Goal: Task Accomplishment & Management: Manage account settings

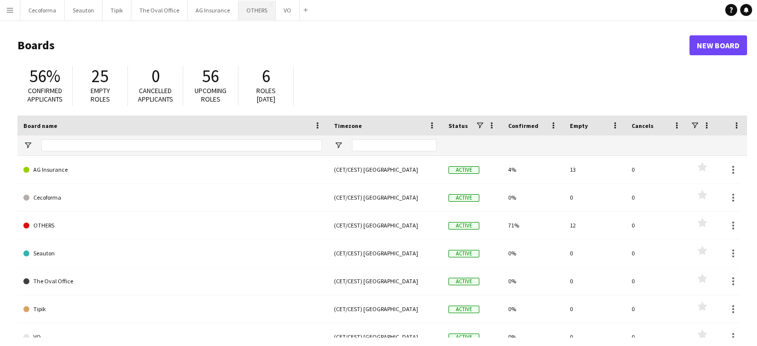
click at [244, 9] on button "OTHERS Close" at bounding box center [256, 9] width 37 height 19
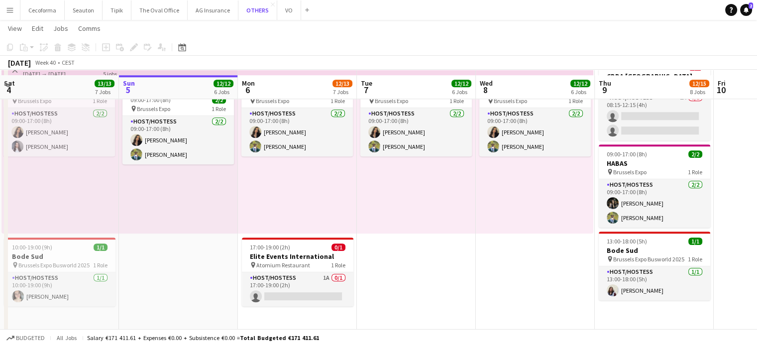
scroll to position [965, 0]
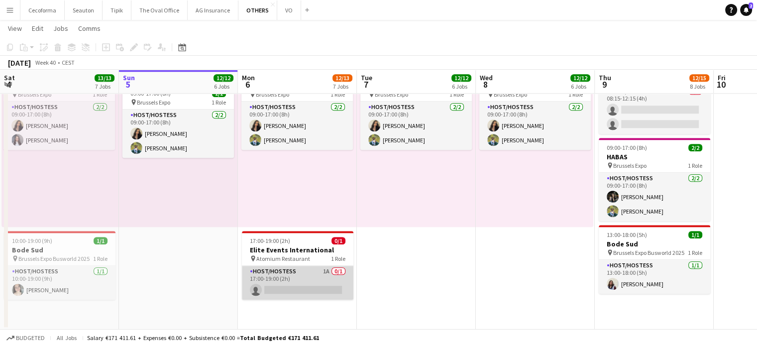
click at [283, 281] on app-card-role "Host/Hostess 1A 0/1 17:00-19:00 (2h) single-neutral-actions" at bounding box center [297, 283] width 111 height 34
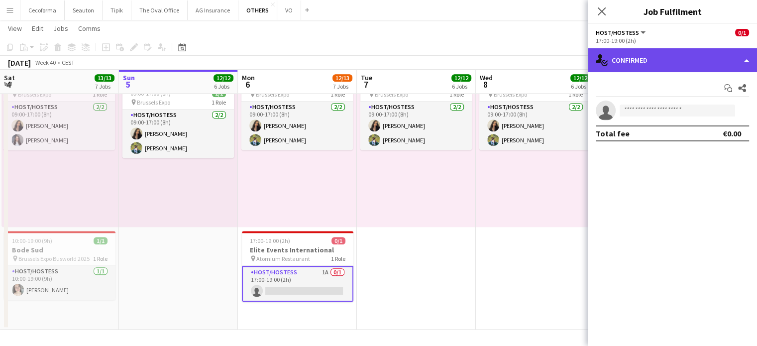
click at [744, 61] on div "single-neutral-actions-check-2 Confirmed" at bounding box center [671, 60] width 169 height 24
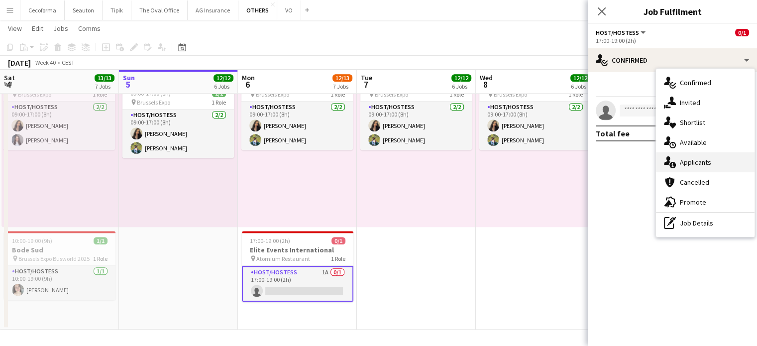
click at [698, 163] on span "Applicants" at bounding box center [694, 162] width 31 height 9
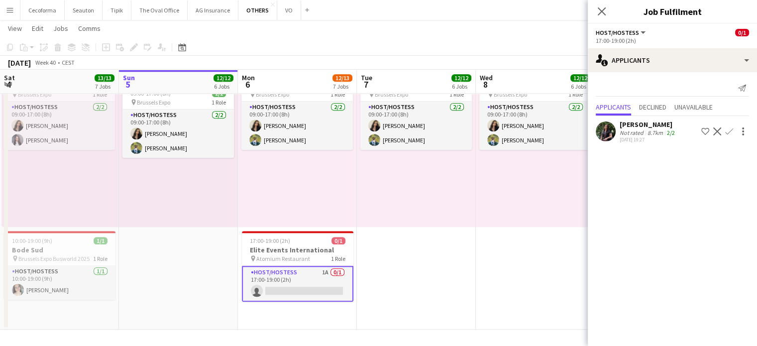
click at [634, 250] on mat-expansion-panel "users2 Applicants Send notification Applicants Declined Unavailable Shohina Beh…" at bounding box center [671, 209] width 169 height 274
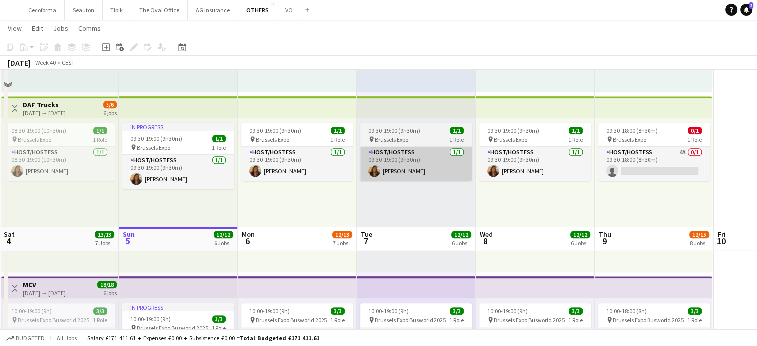
scroll to position [716, 0]
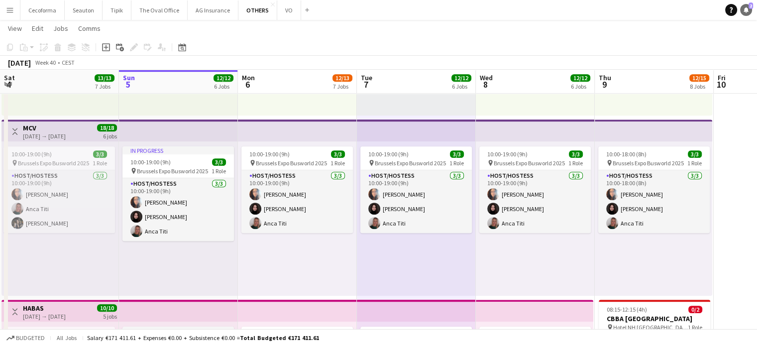
click at [743, 7] on icon "Notifications" at bounding box center [746, 10] width 6 height 6
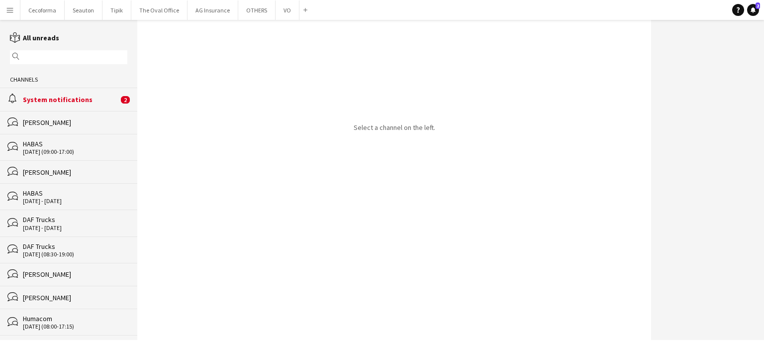
click at [56, 97] on div "System notifications" at bounding box center [71, 99] width 96 height 9
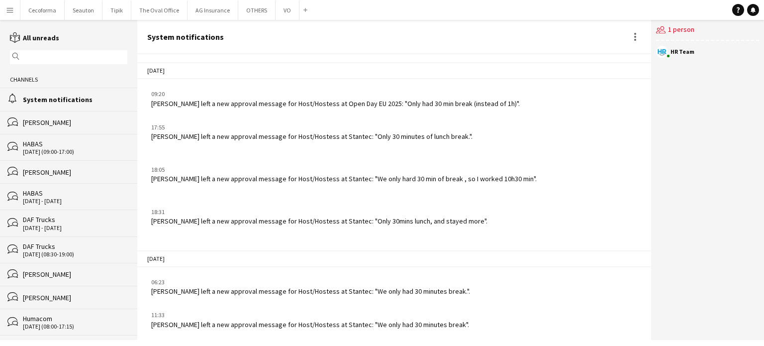
scroll to position [1280, 0]
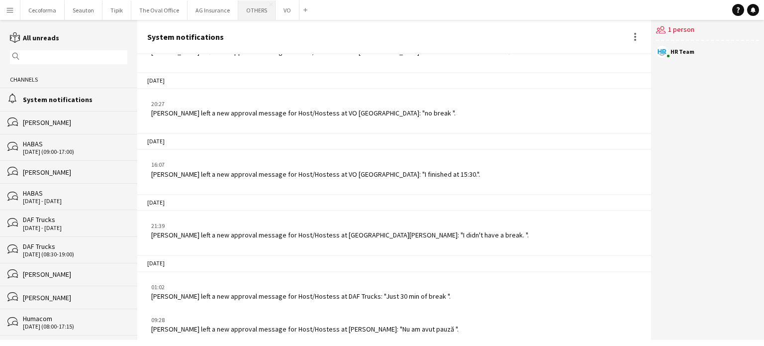
click at [254, 5] on button "OTHERS Close" at bounding box center [256, 9] width 37 height 19
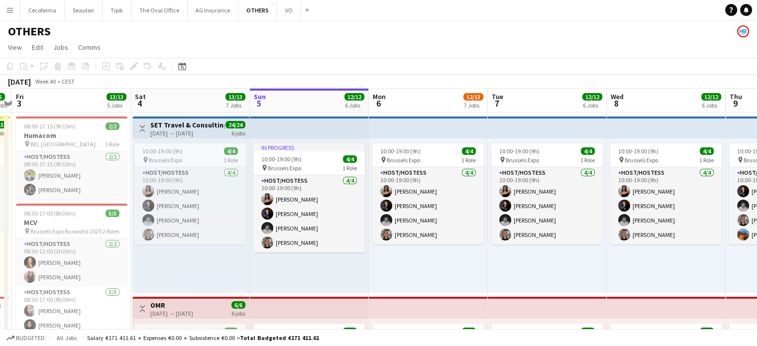
scroll to position [0, 201]
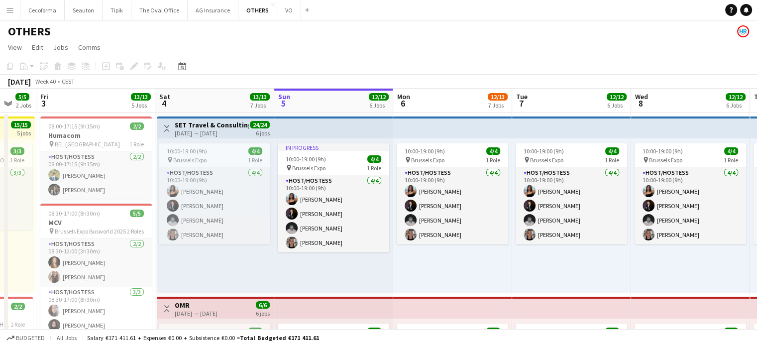
drag, startPoint x: 125, startPoint y: 280, endPoint x: 281, endPoint y: 278, distance: 155.2
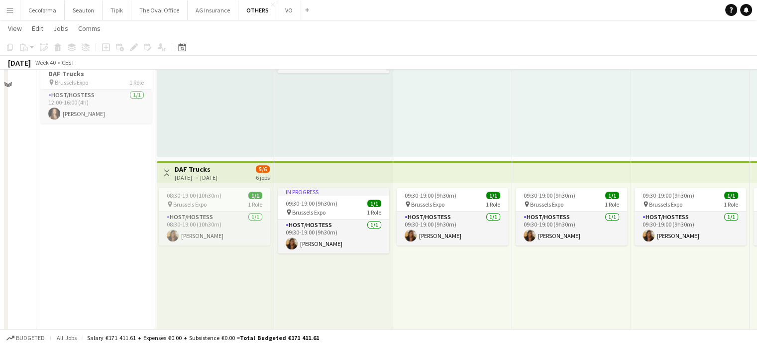
scroll to position [547, 0]
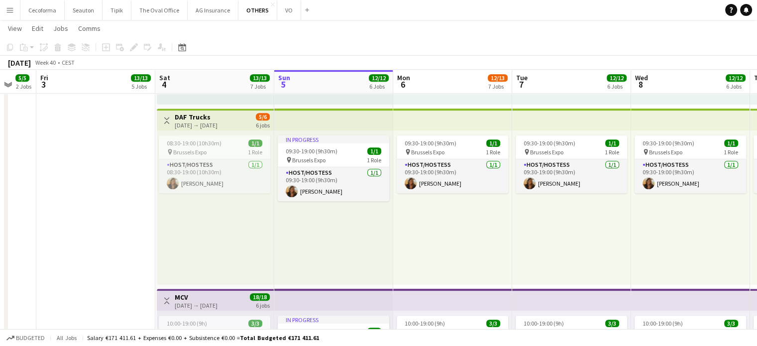
click at [198, 121] on div "[DATE] → [DATE]" at bounding box center [196, 124] width 43 height 7
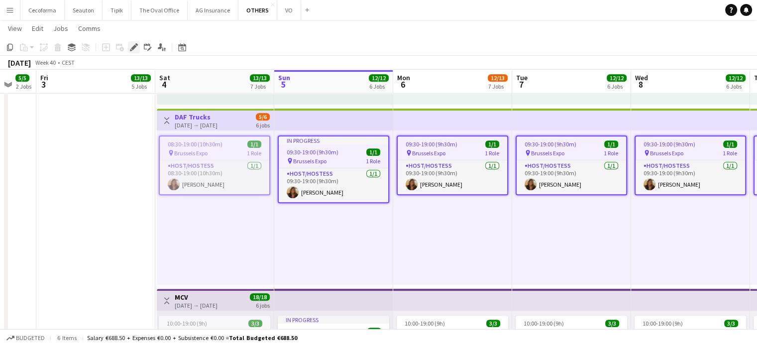
click at [135, 49] on icon "Edit" at bounding box center [134, 47] width 8 height 8
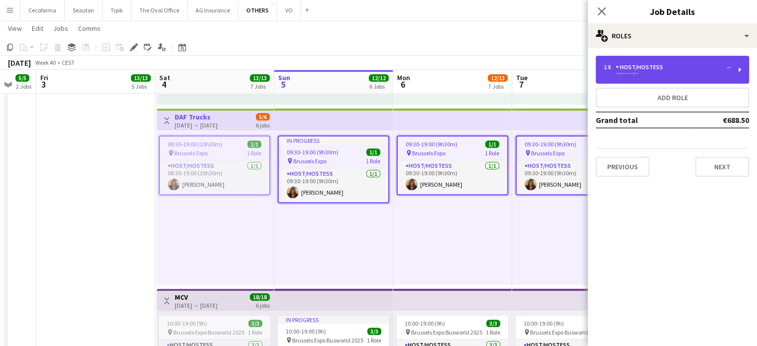
click at [684, 73] on div "--:-- - --:--" at bounding box center [666, 73] width 127 height 5
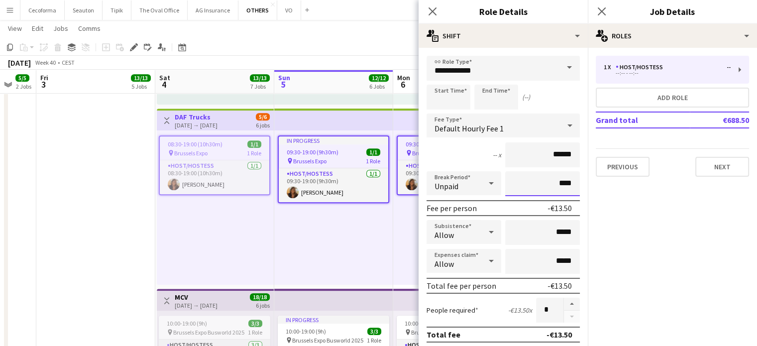
click at [557, 184] on input "****" at bounding box center [542, 183] width 75 height 25
type input "***"
type input "****"
click at [432, 12] on icon at bounding box center [431, 10] width 9 height 9
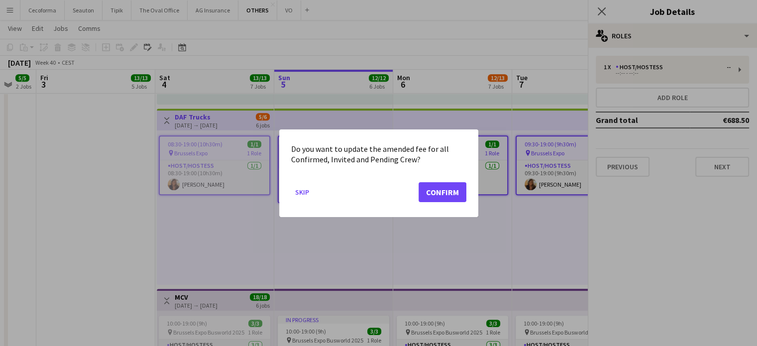
scroll to position [0, 0]
click at [599, 8] on div at bounding box center [378, 173] width 757 height 346
click at [443, 191] on button "Confirm" at bounding box center [442, 192] width 48 height 20
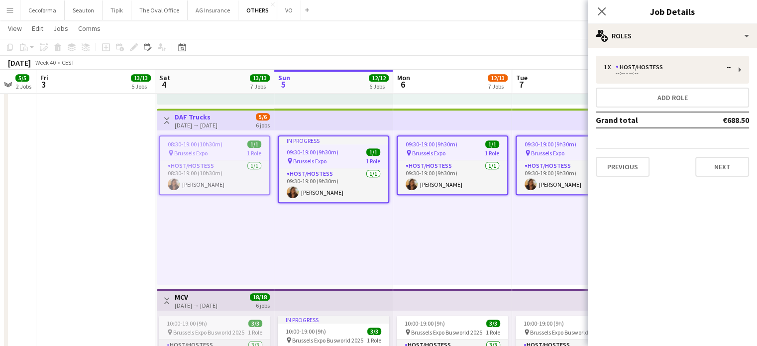
scroll to position [547, 0]
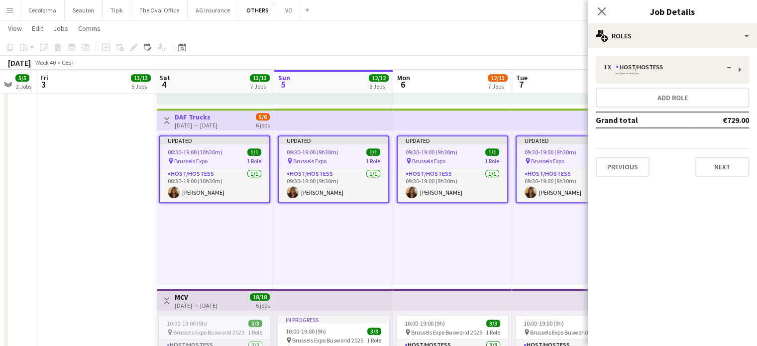
click at [594, 13] on div "Close pop-in" at bounding box center [601, 11] width 28 height 23
click at [599, 12] on icon "Close pop-in" at bounding box center [600, 10] width 9 height 9
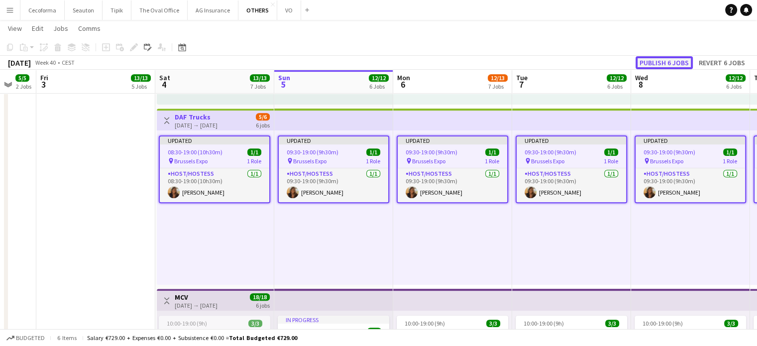
click at [664, 60] on button "Publish 6 jobs" at bounding box center [663, 62] width 57 height 13
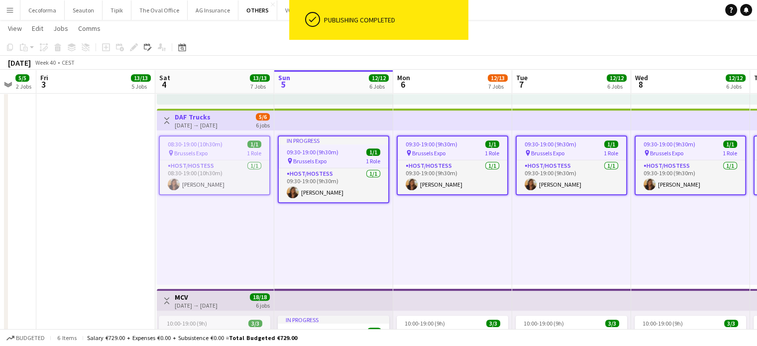
click at [197, 237] on div "08:30-19:00 (10h30m) 1/1 pin Brussels Expo 1 Role Host/Hostess [DATE] 08:30-19:…" at bounding box center [215, 207] width 117 height 154
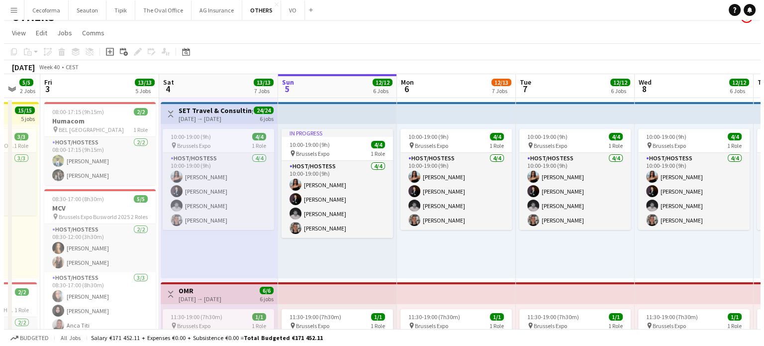
scroll to position [0, 0]
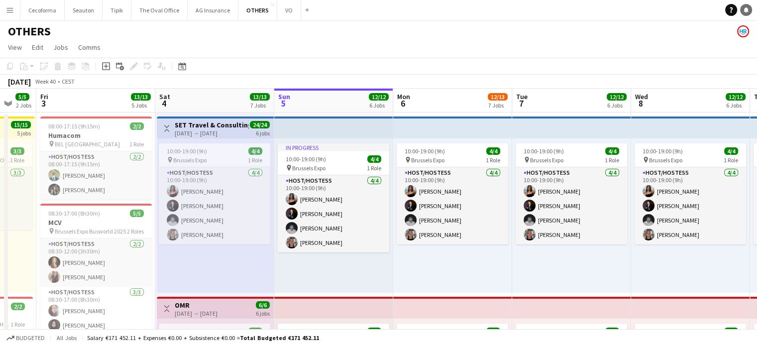
click at [744, 9] on icon at bounding box center [745, 9] width 5 height 5
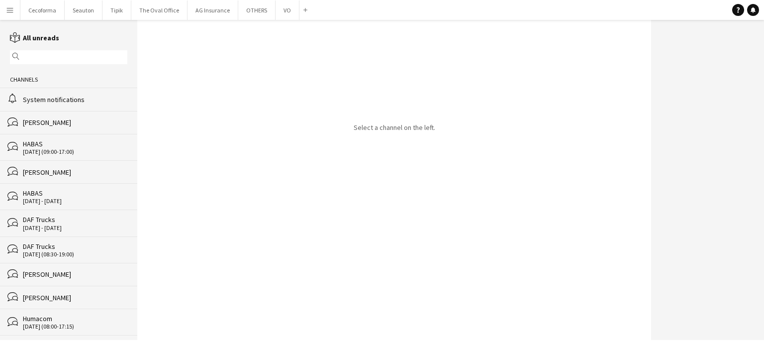
click at [46, 100] on div "System notifications" at bounding box center [75, 99] width 104 height 9
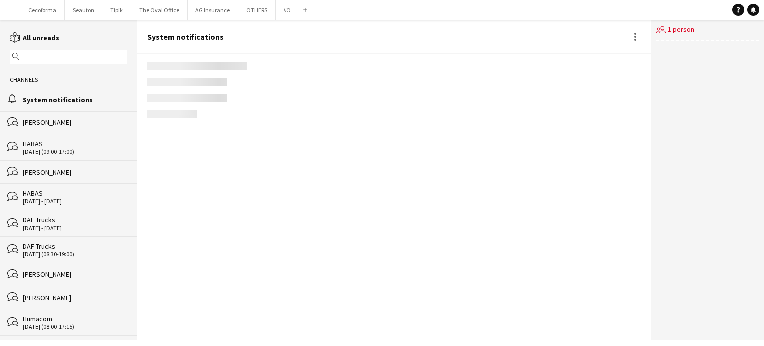
scroll to position [1280, 0]
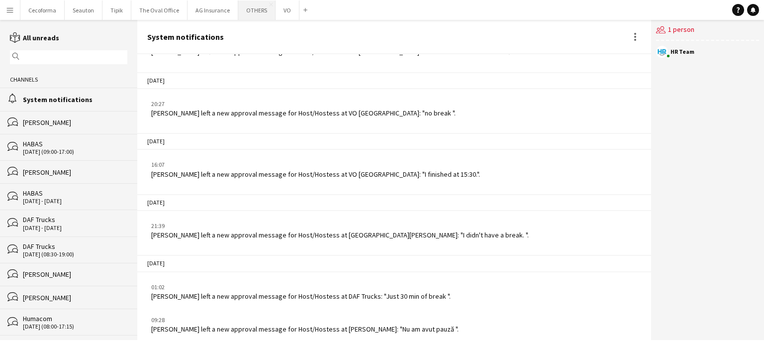
click at [246, 9] on button "OTHERS Close" at bounding box center [256, 9] width 37 height 19
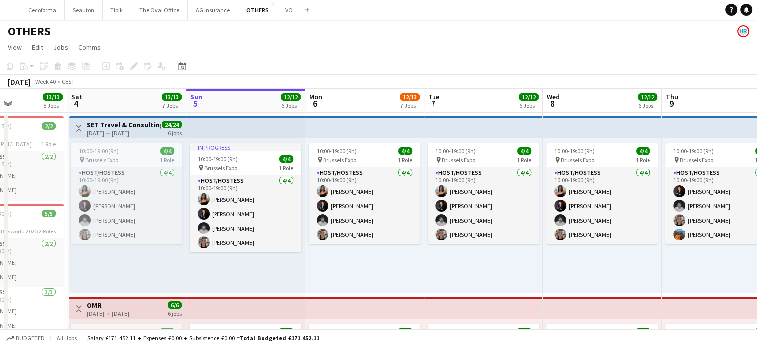
scroll to position [0, 256]
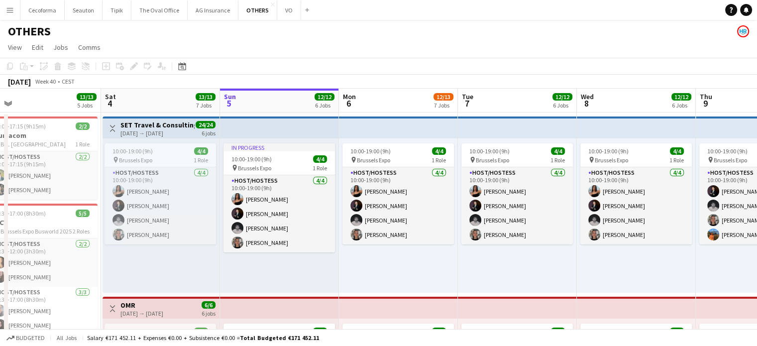
drag, startPoint x: 92, startPoint y: 239, endPoint x: 193, endPoint y: 250, distance: 101.5
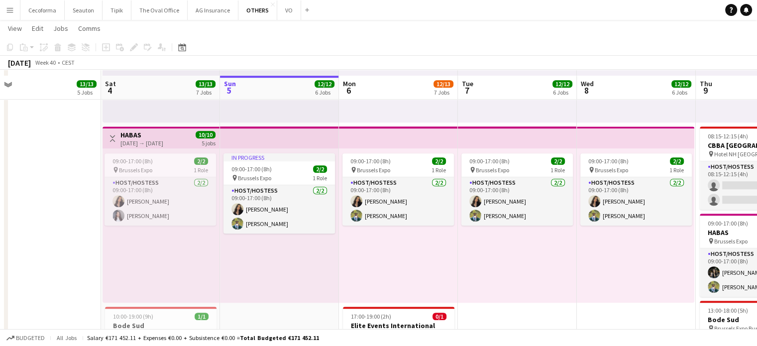
scroll to position [895, 0]
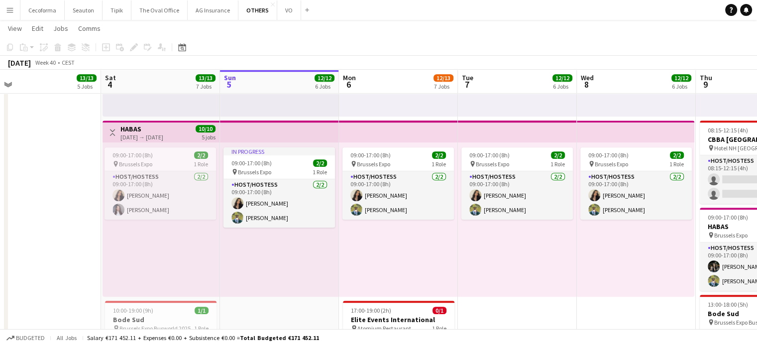
click at [131, 133] on div "[DATE] → [DATE]" at bounding box center [141, 136] width 43 height 7
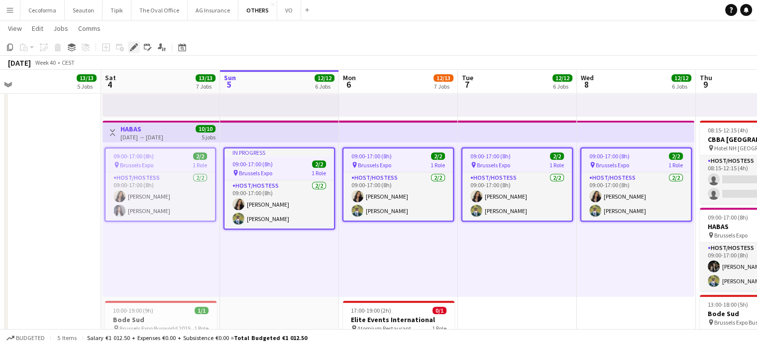
click at [132, 49] on icon at bounding box center [133, 47] width 5 height 5
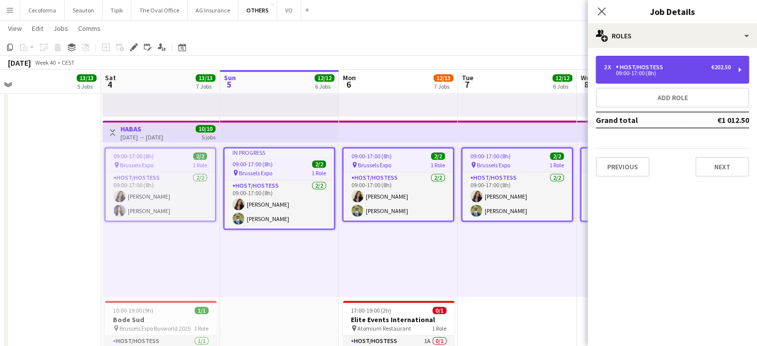
click at [636, 68] on div "Host/Hostess" at bounding box center [640, 67] width 51 height 7
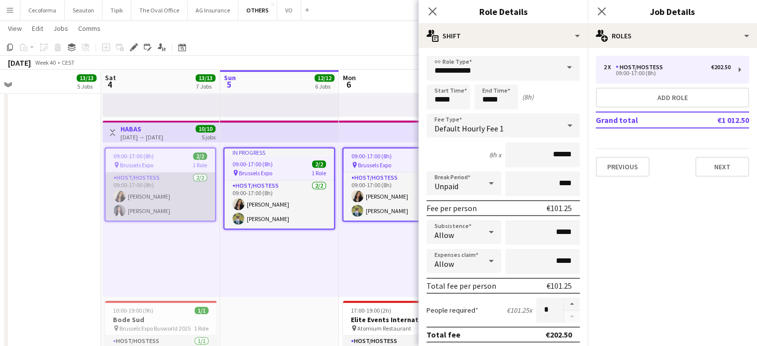
click at [159, 183] on app-card-role "Host/Hostess [DATE] 09:00-17:00 (8h) Alexia [PERSON_NAME] [PERSON_NAME] Kharkov…" at bounding box center [159, 196] width 109 height 48
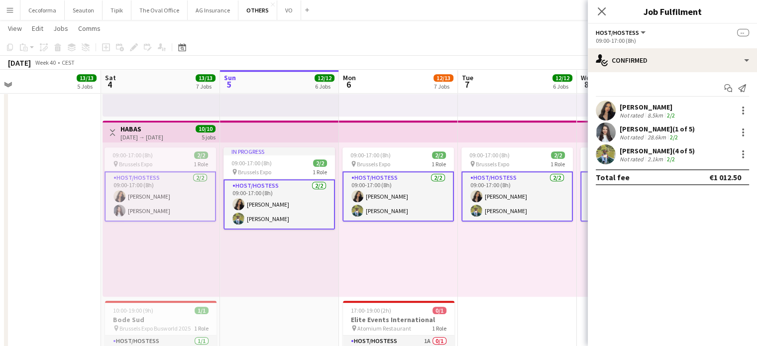
click at [159, 183] on app-card-role "Host/Hostess [DATE] 09:00-17:00 (8h) Alexia [PERSON_NAME] [PERSON_NAME] Kharkov…" at bounding box center [159, 196] width 111 height 50
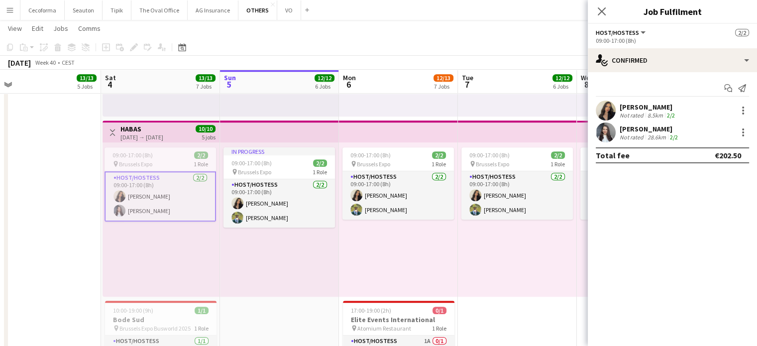
click at [126, 140] on div "[DATE] → [DATE]" at bounding box center [141, 136] width 43 height 7
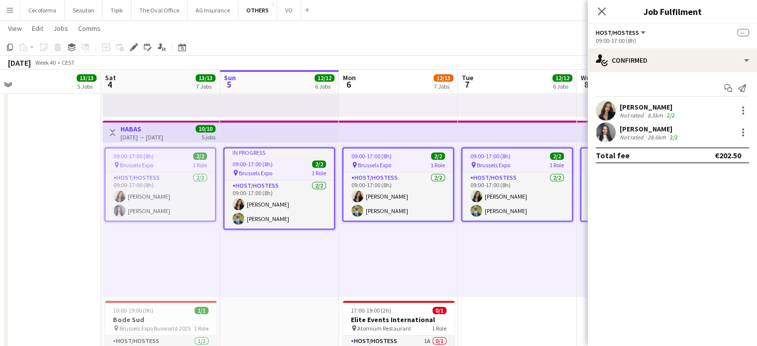
click at [126, 140] on div "[DATE] → [DATE]" at bounding box center [141, 136] width 43 height 7
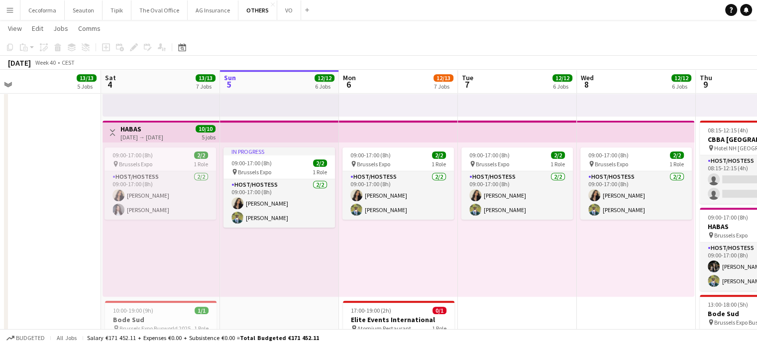
click at [126, 140] on div "[DATE] → [DATE]" at bounding box center [141, 136] width 43 height 7
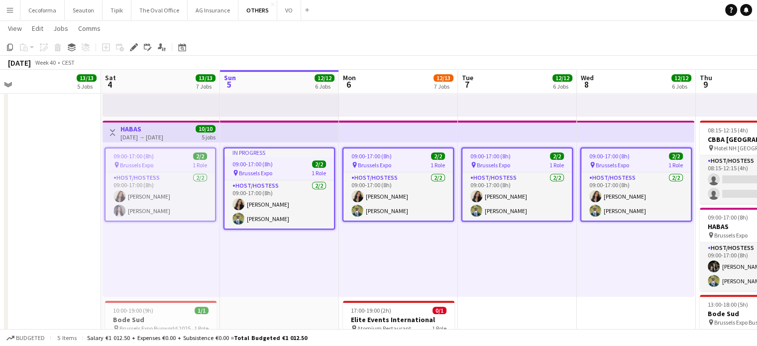
click at [126, 140] on div "[DATE] → [DATE]" at bounding box center [141, 136] width 43 height 7
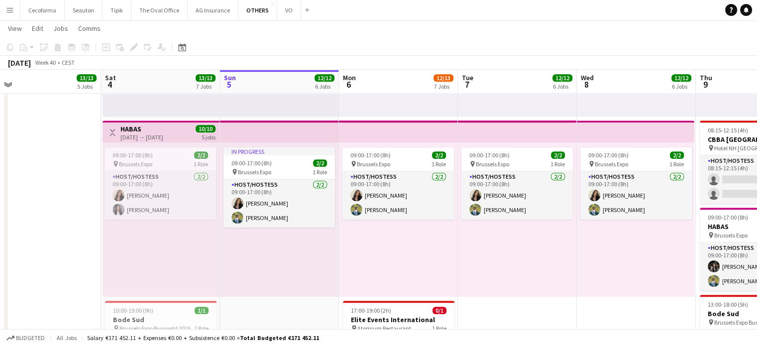
click at [126, 140] on div "[DATE] → [DATE]" at bounding box center [141, 136] width 43 height 7
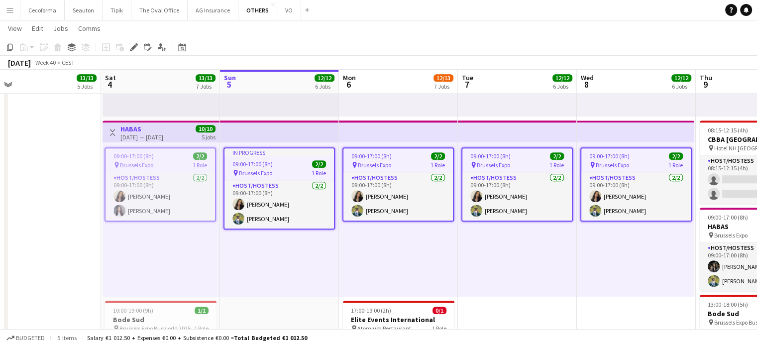
click at [130, 161] on span "Brussels Expo" at bounding box center [136, 164] width 33 height 7
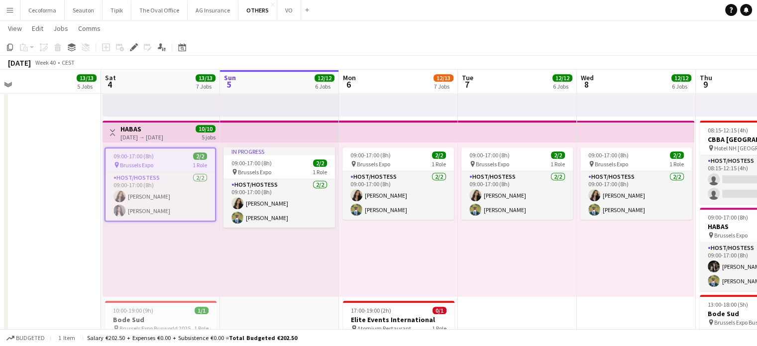
click at [130, 161] on span "Brussels Expo" at bounding box center [136, 164] width 33 height 7
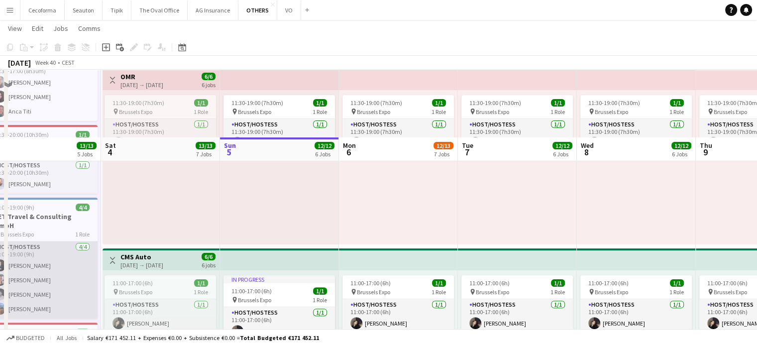
scroll to position [0, 0]
